Goal: Task Accomplishment & Management: Use online tool/utility

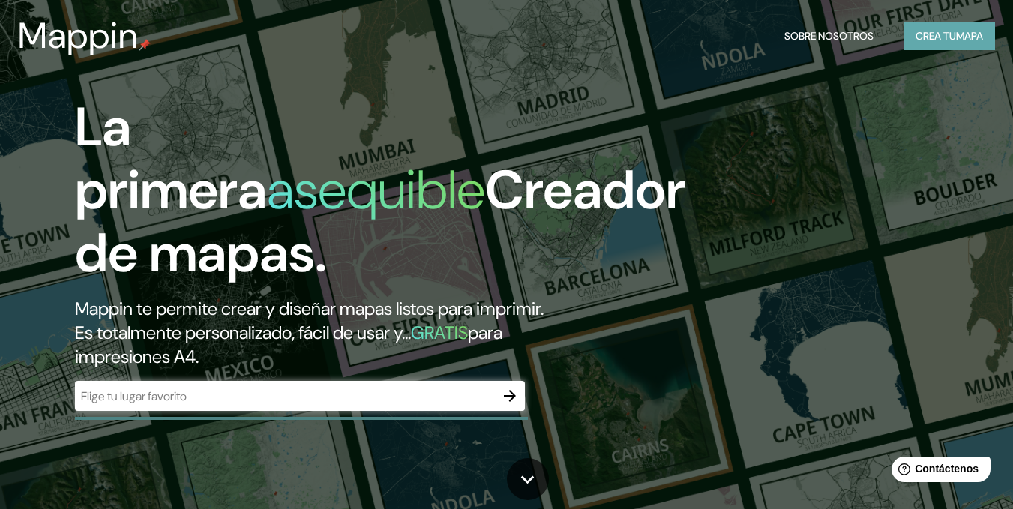
click at [946, 31] on font "Crea tu" at bounding box center [935, 35] width 40 height 13
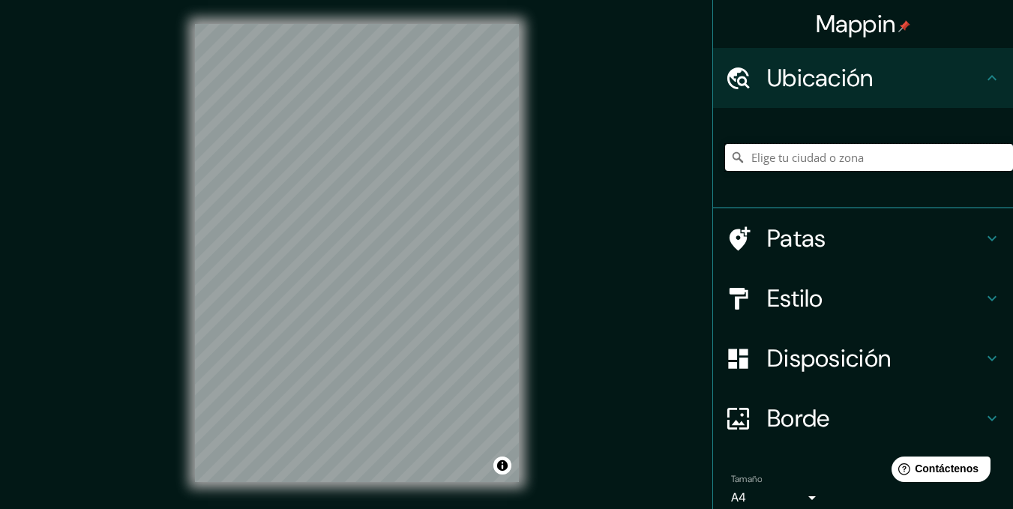
click at [786, 155] on input "Elige tu ciudad o zona" at bounding box center [869, 157] width 288 height 27
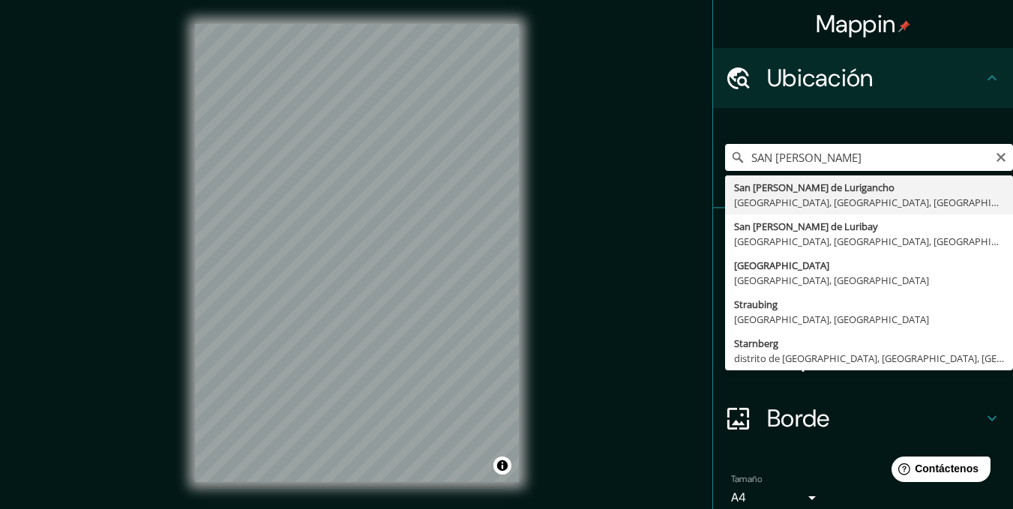
type input "San [PERSON_NAME] De Lurigancho, [GEOGRAPHIC_DATA], [GEOGRAPHIC_DATA], [GEOGRAP…"
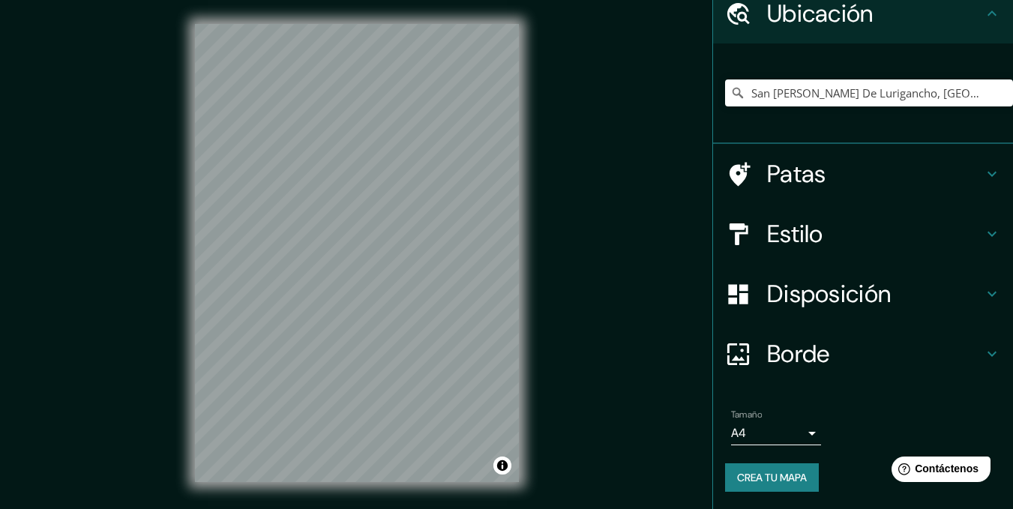
scroll to position [65, 0]
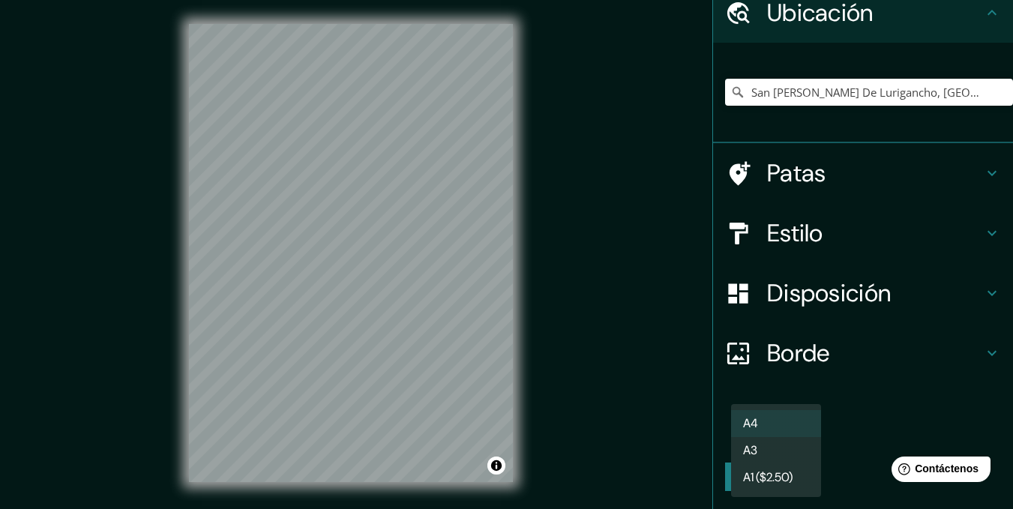
click at [785, 431] on body "Mappin Ubicación [GEOGRAPHIC_DATA][PERSON_NAME], [GEOGRAPHIC_DATA], [GEOGRAPHIC…" at bounding box center [506, 254] width 1013 height 509
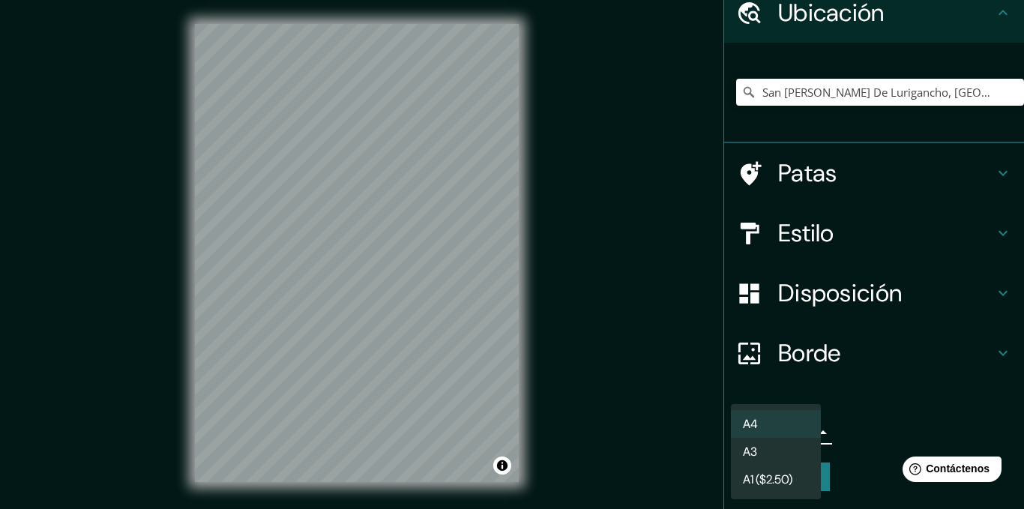
click at [794, 453] on li "A3" at bounding box center [776, 452] width 90 height 28
click at [801, 437] on body "Mappin Ubicación [GEOGRAPHIC_DATA][PERSON_NAME], [GEOGRAPHIC_DATA], [GEOGRAPHIC…" at bounding box center [512, 254] width 1024 height 509
click at [792, 426] on li "A4" at bounding box center [776, 424] width 90 height 28
type input "single"
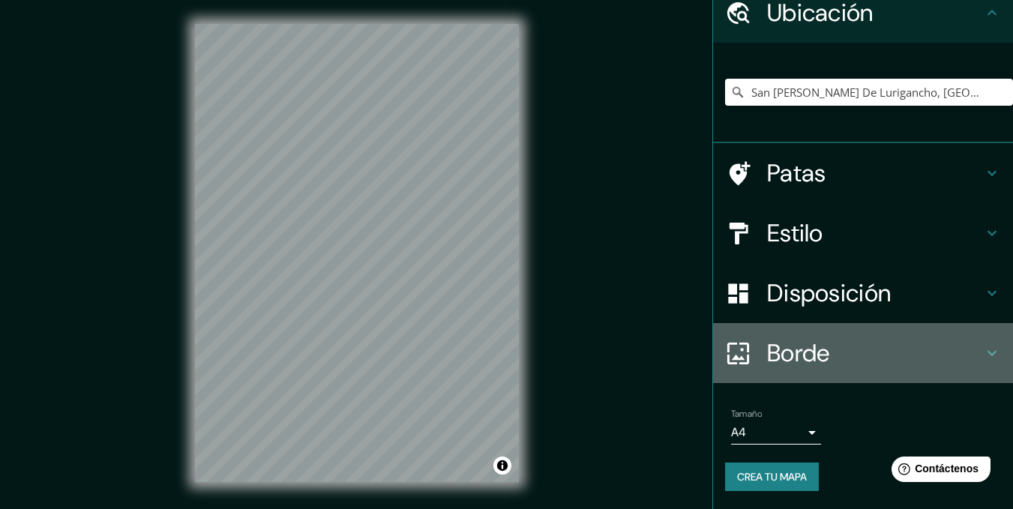
click at [802, 356] on font "Borde" at bounding box center [798, 352] width 63 height 31
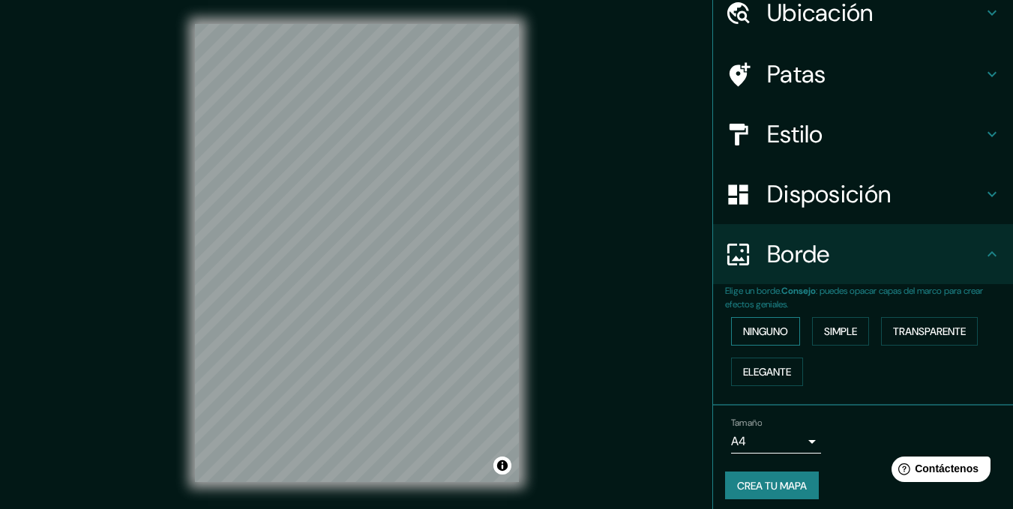
click at [757, 331] on font "Ninguno" at bounding box center [765, 331] width 45 height 13
click at [840, 336] on font "Simple" at bounding box center [840, 331] width 33 height 13
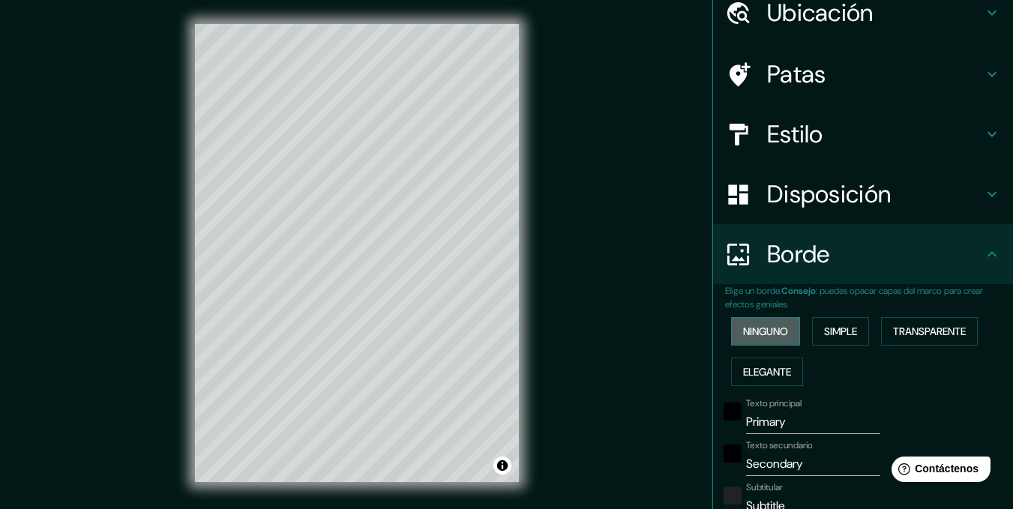
click at [762, 329] on font "Ninguno" at bounding box center [765, 331] width 45 height 13
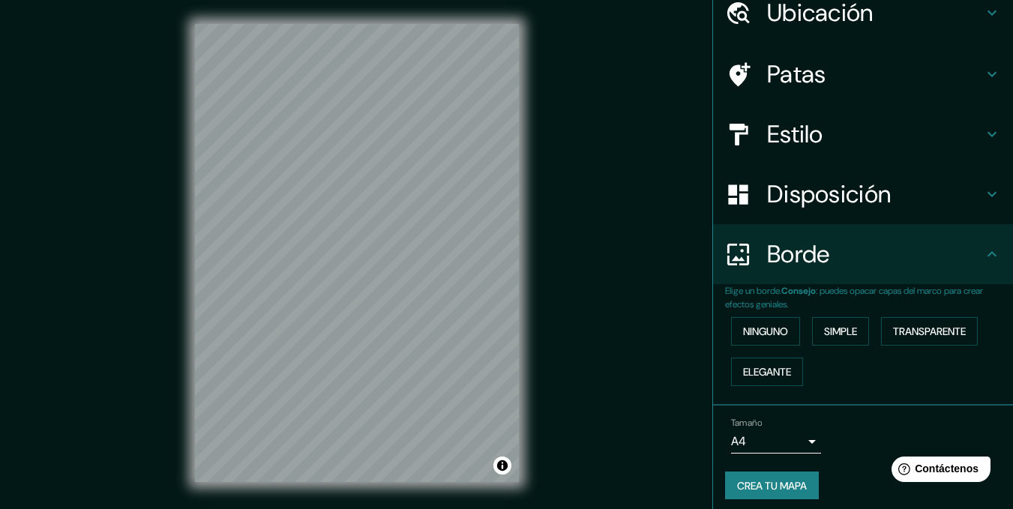
click at [818, 199] on font "Disposición" at bounding box center [829, 193] width 124 height 31
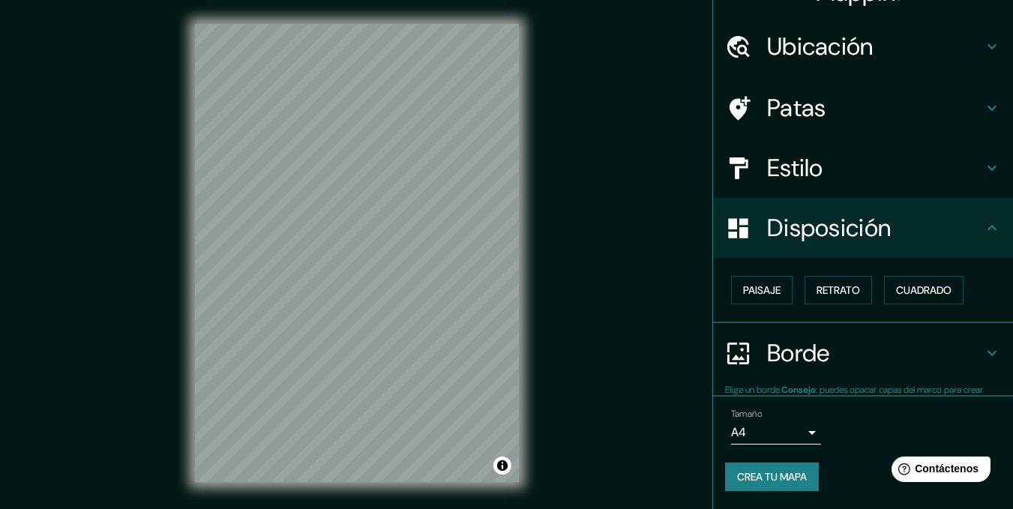
scroll to position [31, 0]
click at [827, 284] on font "Retrato" at bounding box center [837, 289] width 43 height 13
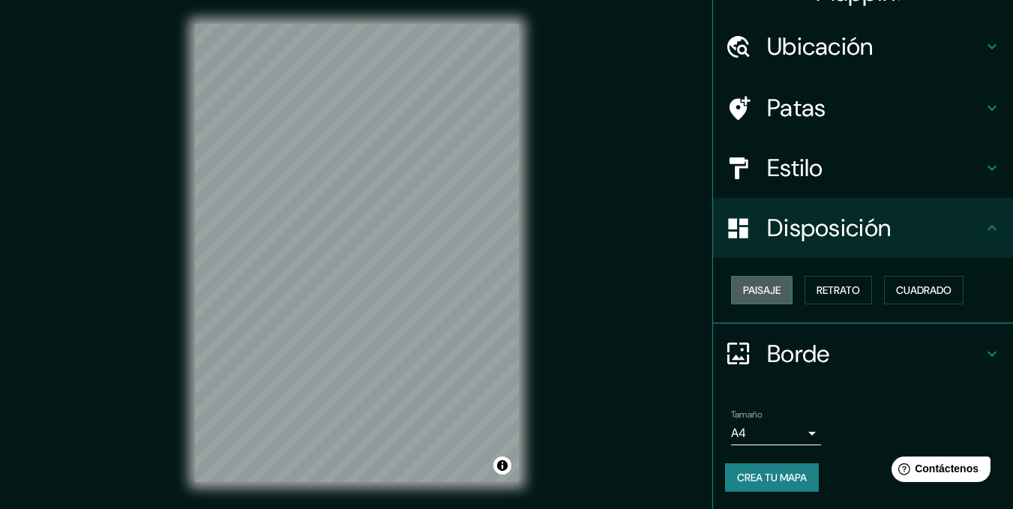
click at [756, 282] on font "Paisaje" at bounding box center [761, 289] width 37 height 19
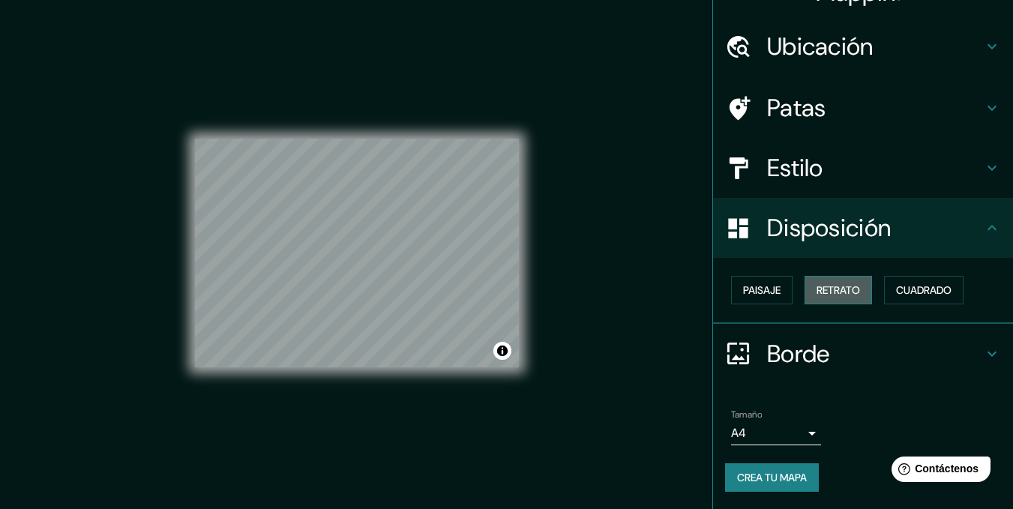
click at [822, 283] on font "Retrato" at bounding box center [837, 289] width 43 height 13
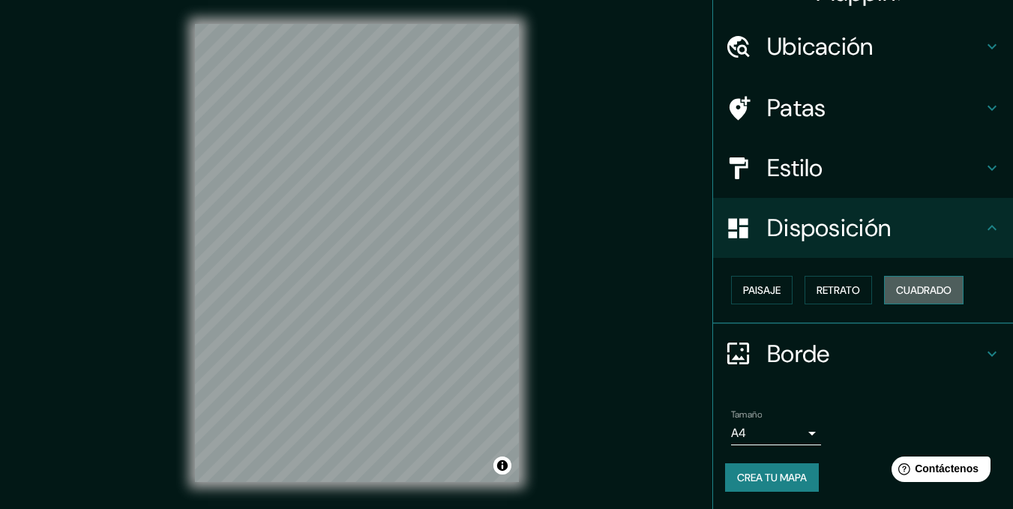
click at [899, 282] on font "Cuadrado" at bounding box center [923, 289] width 55 height 19
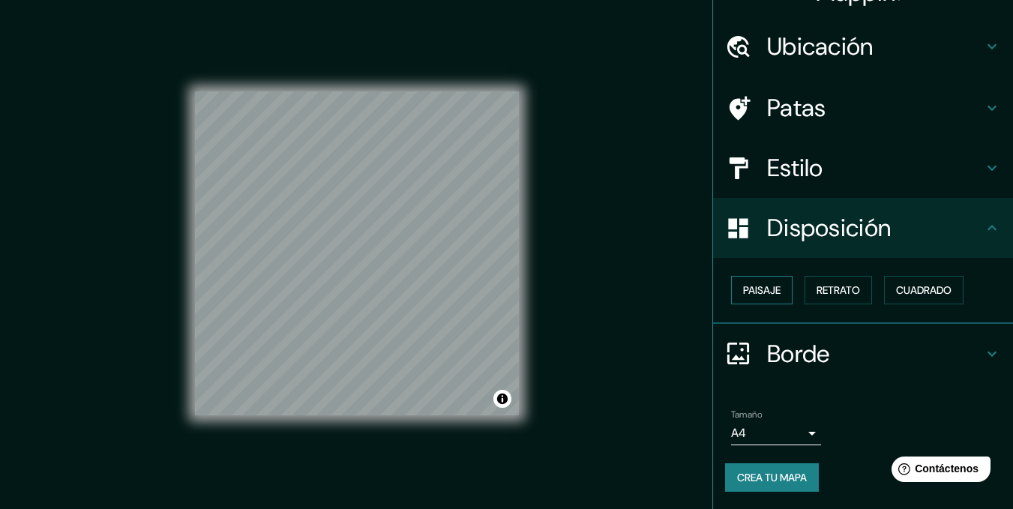
click at [774, 281] on button "Paisaje" at bounding box center [761, 290] width 61 height 28
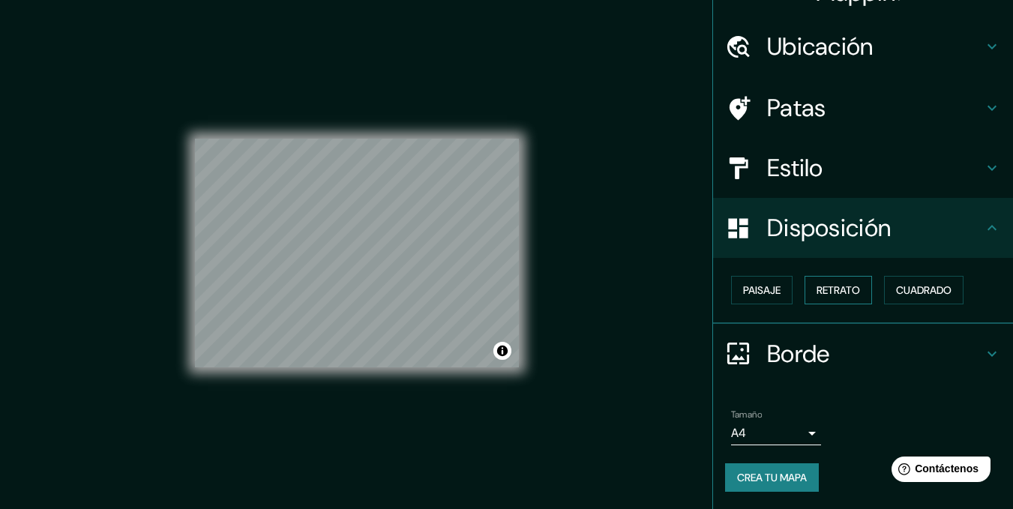
click at [821, 287] on font "Retrato" at bounding box center [837, 289] width 43 height 13
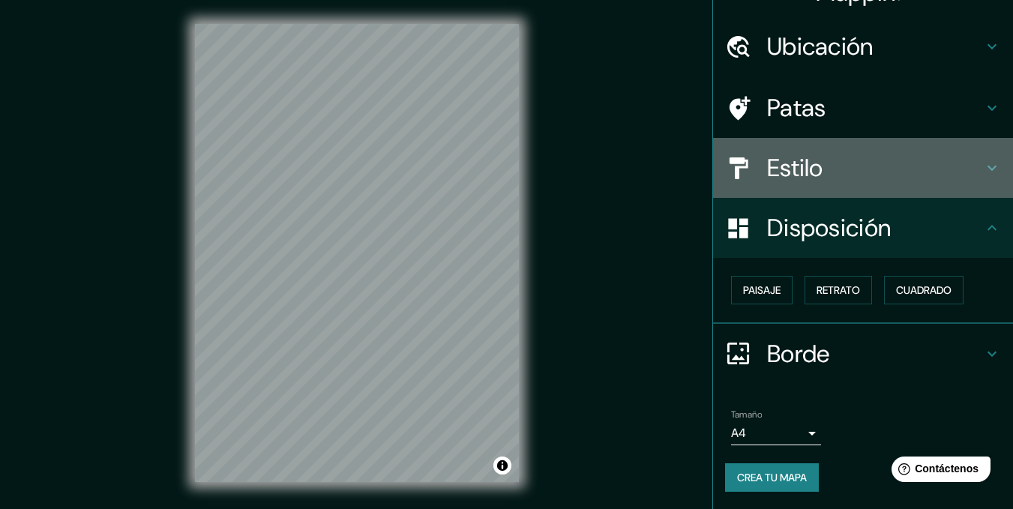
click at [815, 175] on h4 "Estilo" at bounding box center [875, 168] width 216 height 30
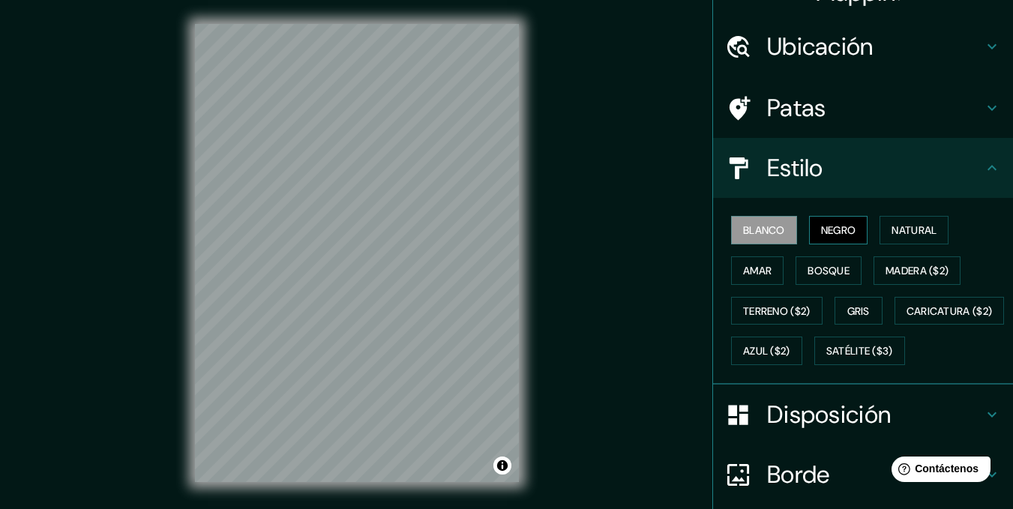
click at [821, 229] on font "Negro" at bounding box center [838, 229] width 35 height 13
click at [866, 229] on div "Blanco Negro Natural Amar Bosque Madera ($2) Terreno ($2) Gris Caricatura ($2) …" at bounding box center [869, 290] width 288 height 161
click at [891, 229] on font "Natural" at bounding box center [913, 229] width 45 height 13
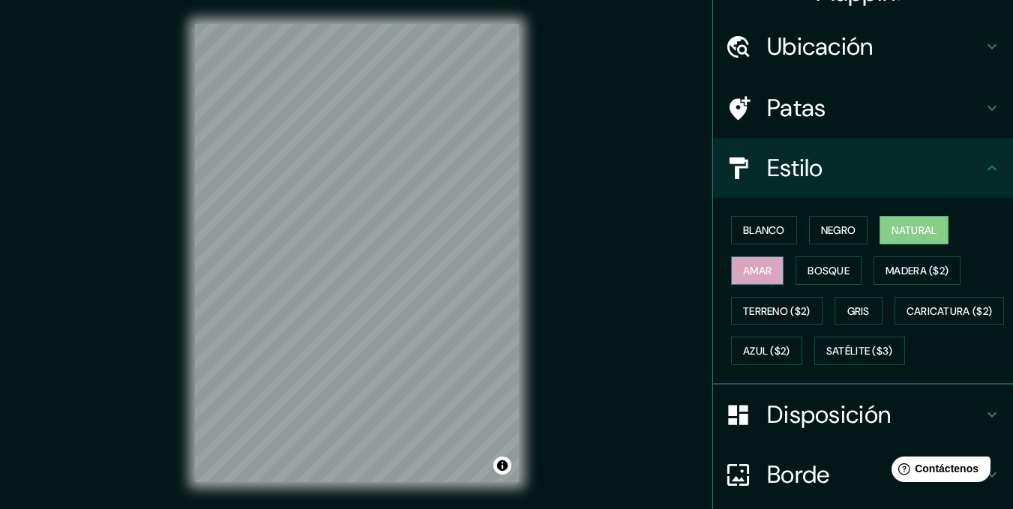
click at [754, 265] on font "Amar" at bounding box center [757, 270] width 28 height 13
click at [822, 262] on font "Bosque" at bounding box center [828, 270] width 42 height 19
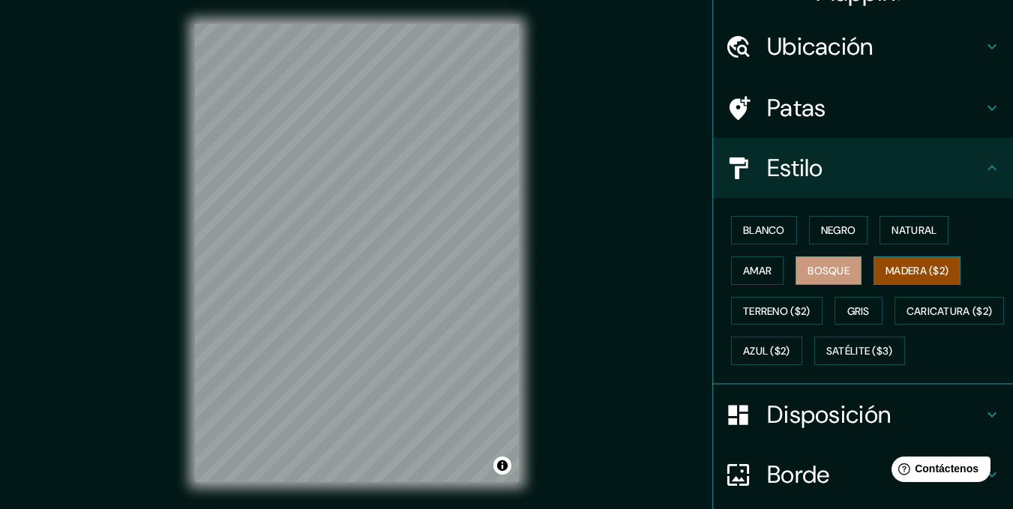
click at [896, 262] on font "Madera ($2)" at bounding box center [916, 270] width 63 height 19
click at [779, 304] on font "Terreno ($2)" at bounding box center [776, 310] width 67 height 13
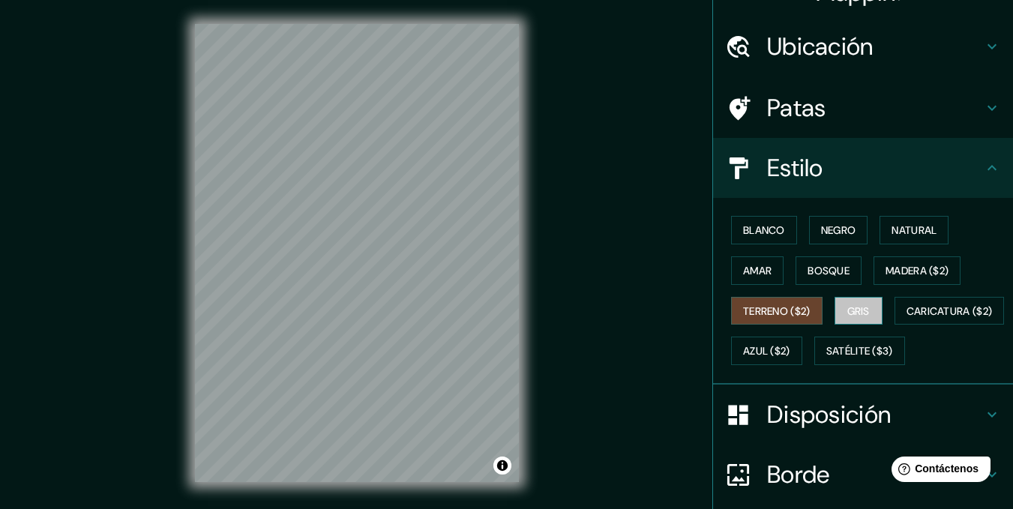
click at [849, 306] on font "Gris" at bounding box center [858, 310] width 22 height 13
click at [764, 280] on button "Amar" at bounding box center [757, 270] width 52 height 28
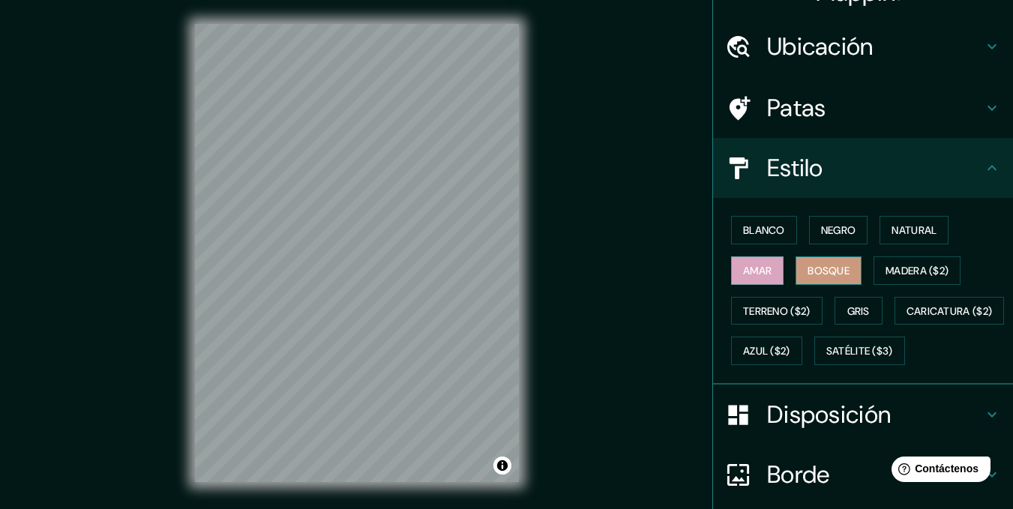
click at [811, 269] on font "Bosque" at bounding box center [828, 270] width 42 height 13
click at [894, 223] on font "Natural" at bounding box center [913, 229] width 45 height 13
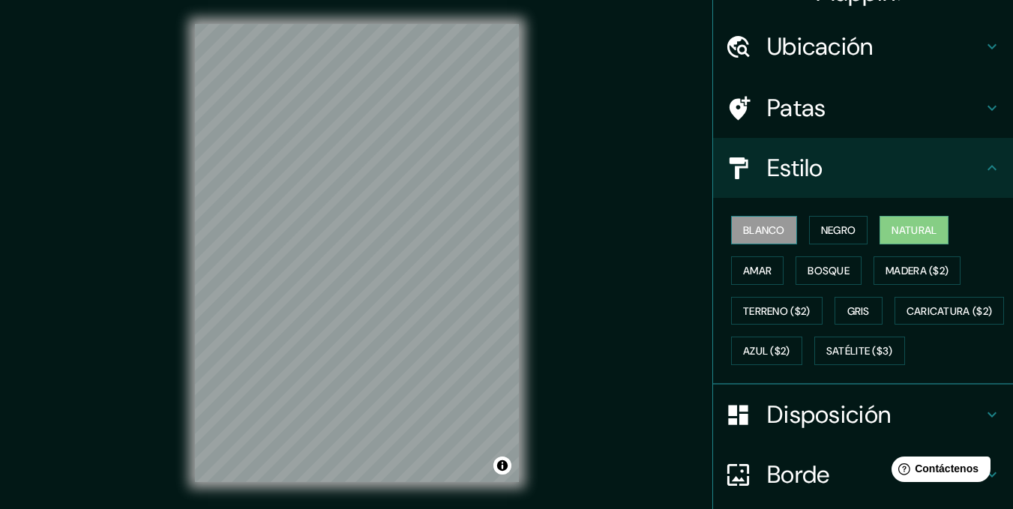
click at [763, 220] on font "Blanco" at bounding box center [764, 229] width 42 height 19
click at [839, 235] on font "Negro" at bounding box center [838, 229] width 35 height 13
click at [902, 220] on font "Natural" at bounding box center [913, 229] width 45 height 19
click at [836, 272] on font "Bosque" at bounding box center [828, 270] width 42 height 13
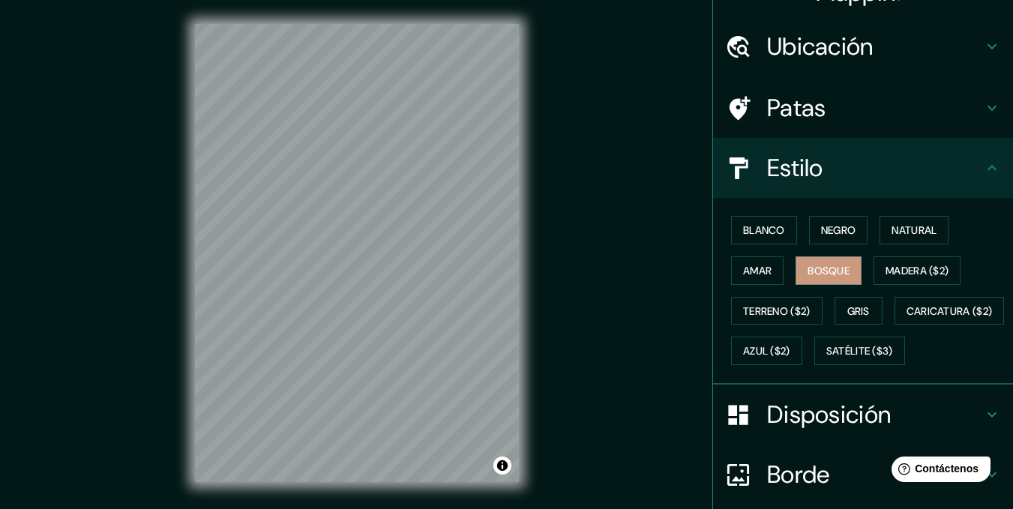
click at [834, 110] on h4 "Patas" at bounding box center [875, 108] width 216 height 30
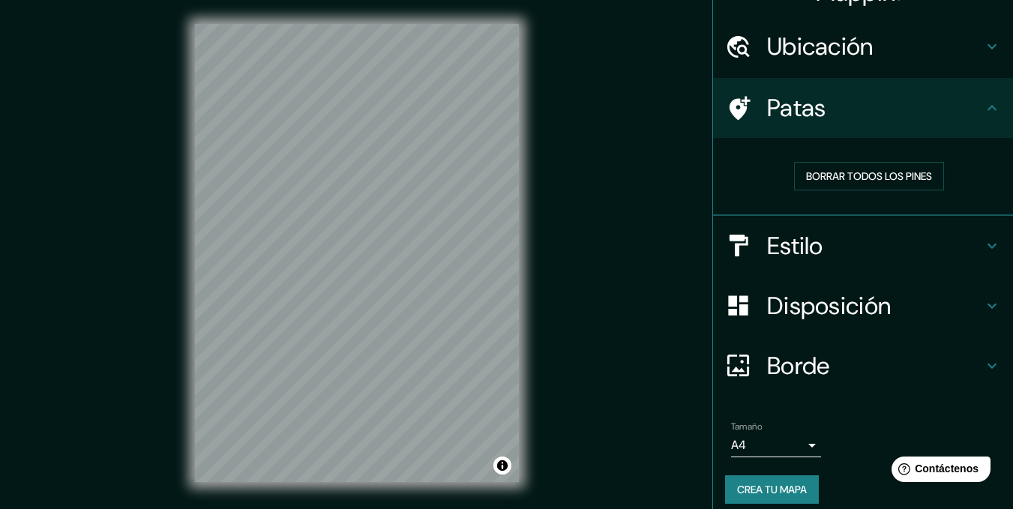
click at [834, 110] on h4 "Patas" at bounding box center [875, 108] width 216 height 30
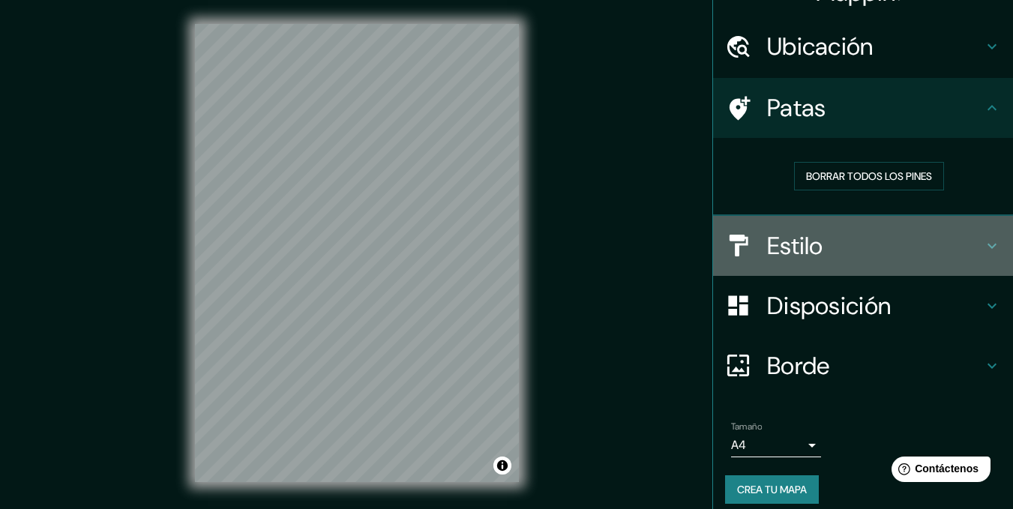
click at [836, 256] on h4 "Estilo" at bounding box center [875, 246] width 216 height 30
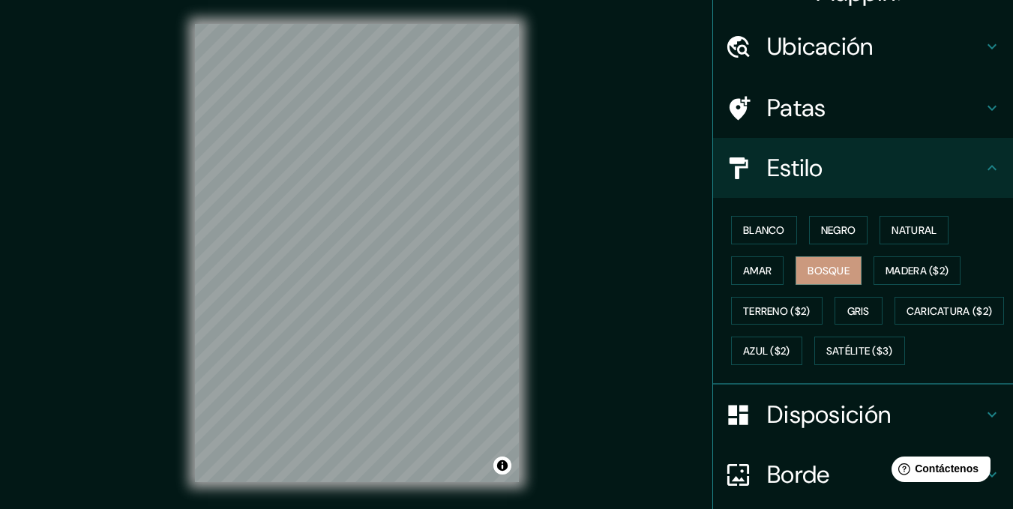
click at [782, 177] on font "Estilo" at bounding box center [795, 167] width 56 height 31
